Goal: Communication & Community: Answer question/provide support

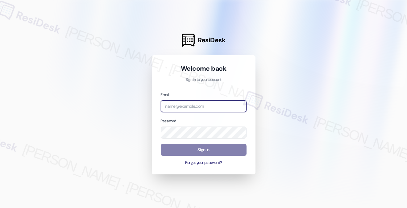
click at [193, 104] on input "email" at bounding box center [204, 106] width 86 height 12
click at [390, 45] on div at bounding box center [203, 104] width 407 height 208
click at [210, 107] on input "[PERSON_NAME]" at bounding box center [204, 106] width 86 height 12
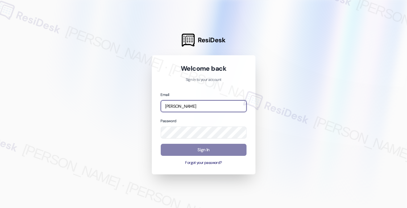
click at [210, 107] on input "[PERSON_NAME]" at bounding box center [204, 106] width 86 height 12
type input "automated-surveys-kane_realty-[PERSON_NAME].[PERSON_NAME]@kane_[DOMAIN_NAME]"
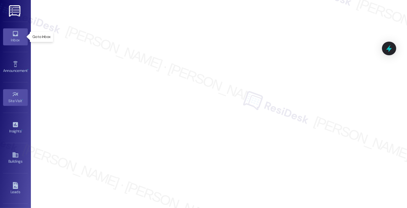
click at [17, 38] on div "Inbox" at bounding box center [15, 40] width 31 height 6
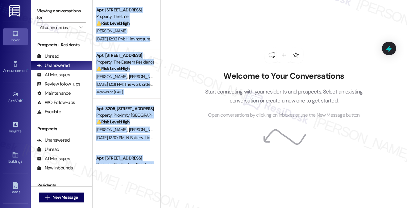
click at [159, 19] on div "Apt. [STREET_ADDRESS] Property: The Line ⚠️ Risk Level: High The resident is re…" at bounding box center [250, 104] width 315 height 208
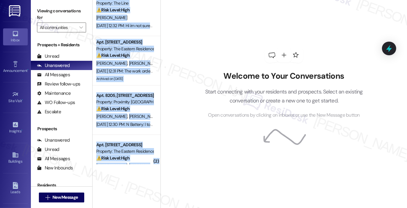
scroll to position [4, 0]
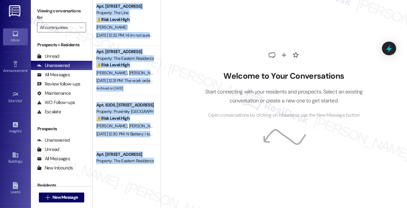
click at [179, 29] on div "Welcome to Your Conversations Start connecting with your residents and prospect…" at bounding box center [284, 104] width 247 height 208
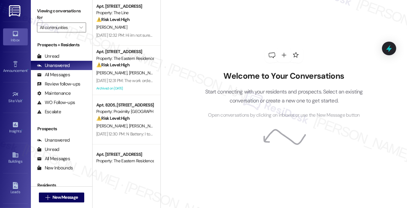
click at [374, 15] on div "Welcome to Your Conversations Start connecting with your residents and prospect…" at bounding box center [283, 83] width 185 height 166
click at [219, 42] on div "Welcome to Your Conversations Start connecting with your residents and prospect…" at bounding box center [283, 83] width 185 height 166
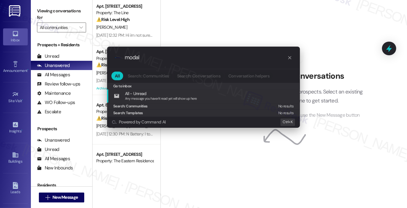
type input "modal"
click at [290, 56] on icon "progress bar" at bounding box center [289, 57] width 5 height 5
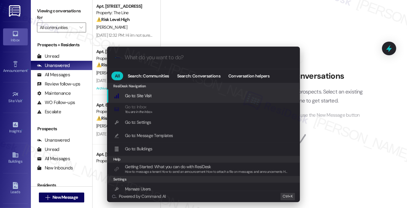
click at [340, 46] on div ".cls-1{fill:#0a055f;}.cls-2{fill:#0cc4c4;} resideskLogoBlueOrange All Search: C…" at bounding box center [203, 104] width 407 height 208
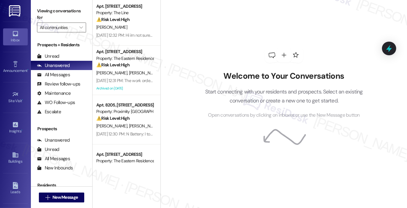
click at [388, 47] on icon at bounding box center [389, 48] width 8 height 8
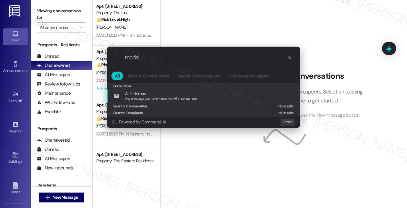
type input "modal"
click at [324, 59] on div ".cls-1{fill:#0a055f;}.cls-2{fill:#0cc4c4;} resideskLogoBlueOrange modal All Sea…" at bounding box center [203, 104] width 407 height 208
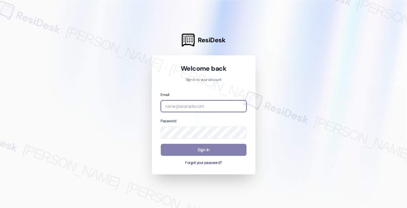
click at [183, 109] on input "email" at bounding box center [204, 106] width 86 height 12
click at [363, 63] on div at bounding box center [203, 104] width 407 height 208
type input "automated-surveys-campus_living_centres-[PERSON_NAME].[PERSON_NAME]@campus_livi…"
